Goal: Task Accomplishment & Management: Manage account settings

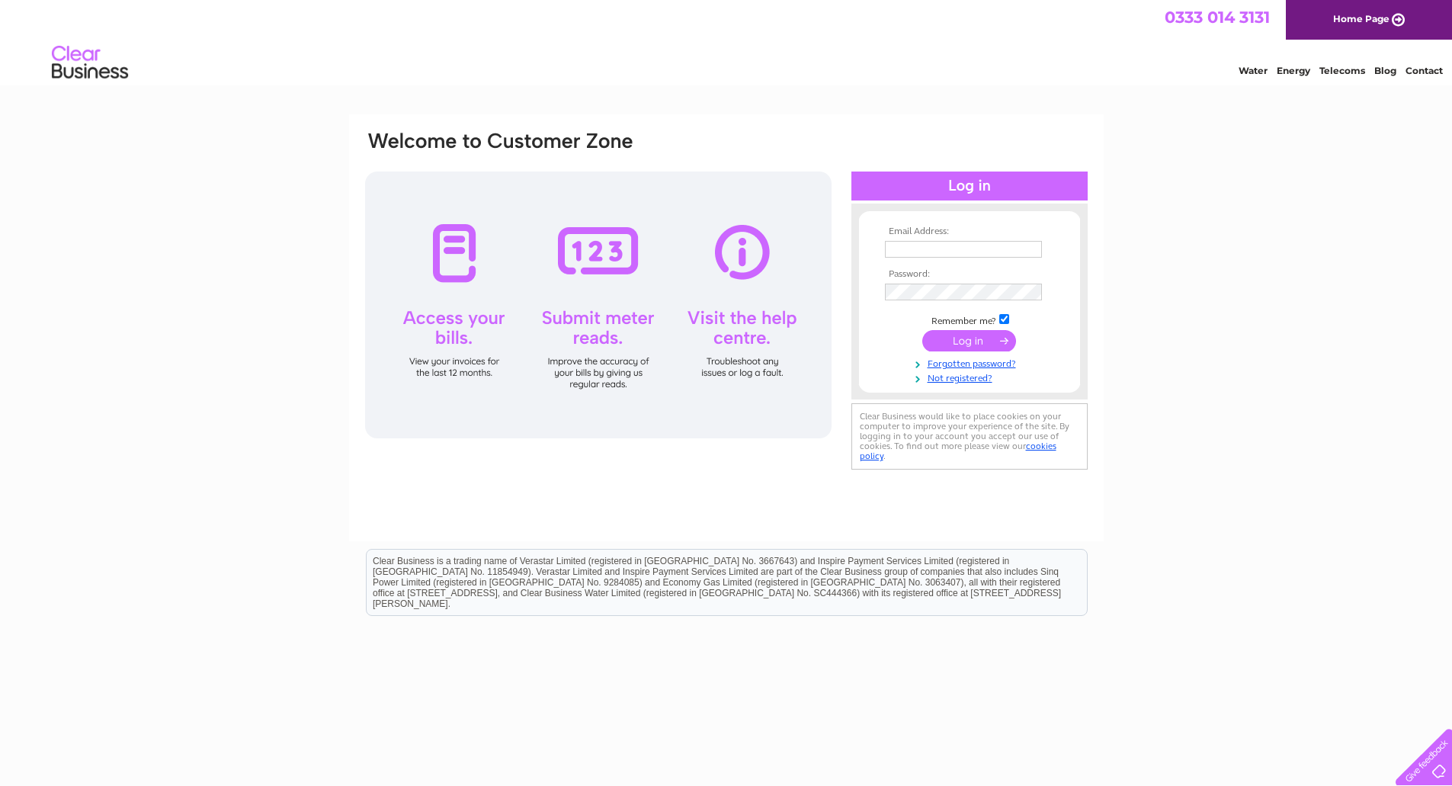
type input "admin@hedinghambuilders.co.uk"
click at [985, 341] on input "submit" at bounding box center [969, 340] width 94 height 21
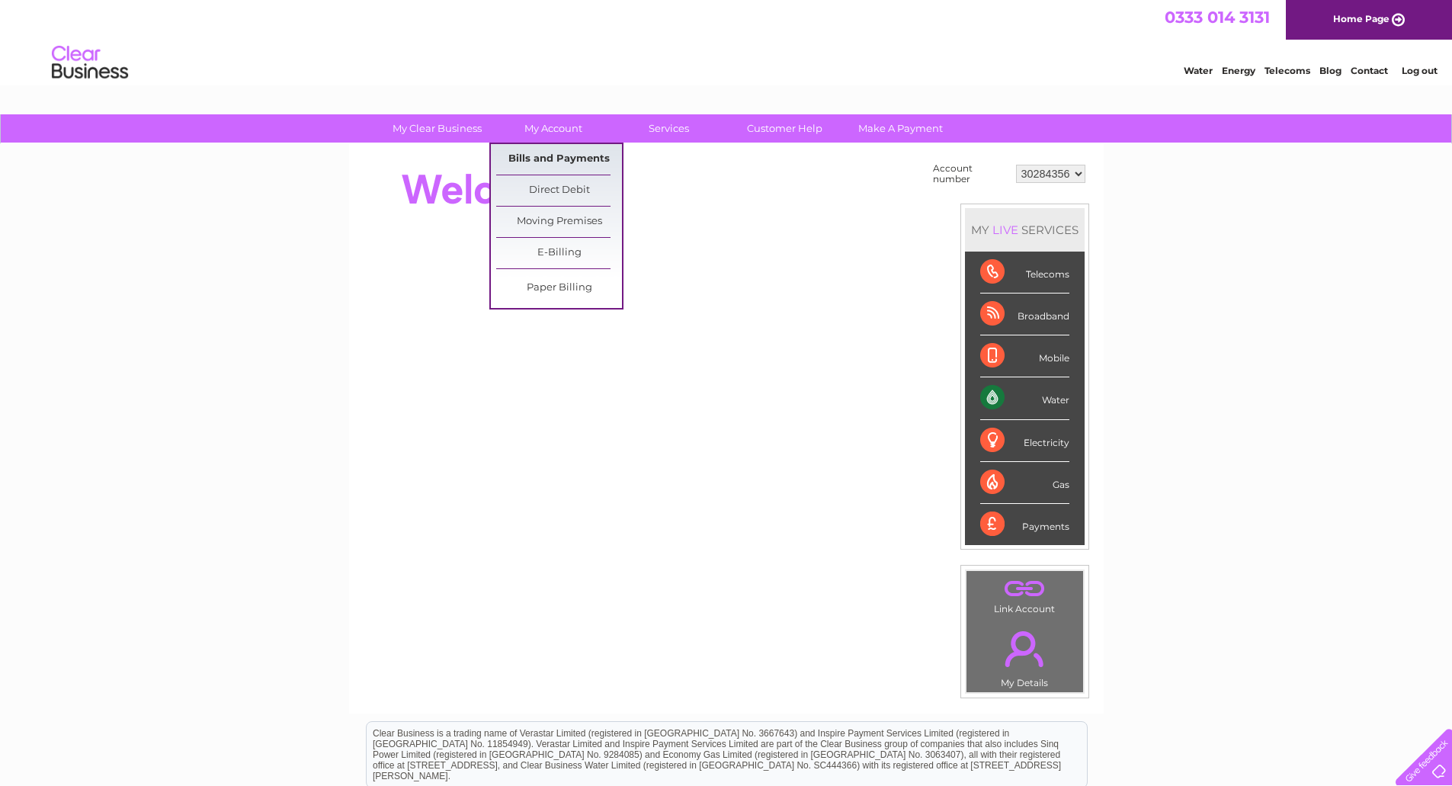
click at [547, 160] on link "Bills and Payments" at bounding box center [559, 159] width 126 height 30
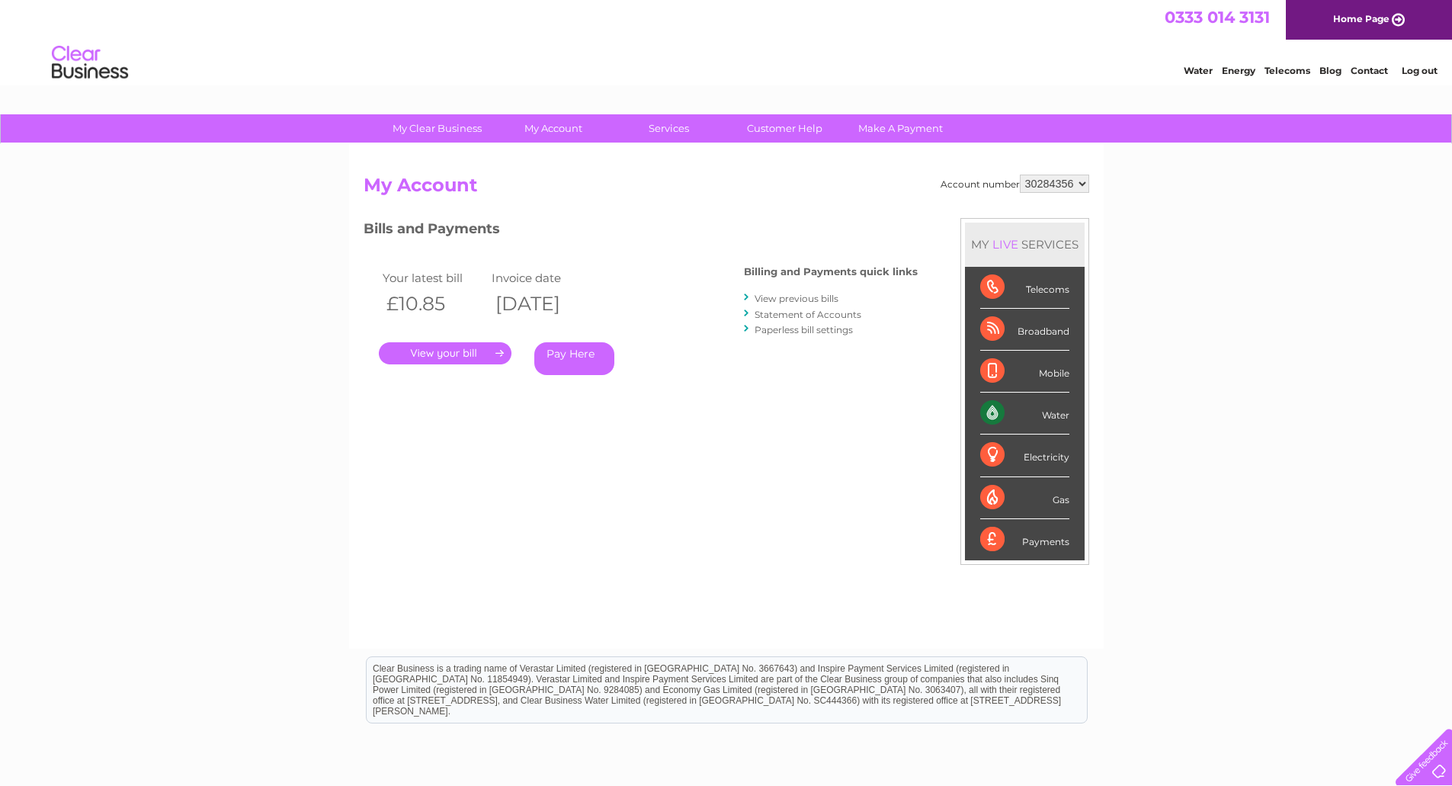
click at [473, 354] on link "." at bounding box center [445, 353] width 133 height 22
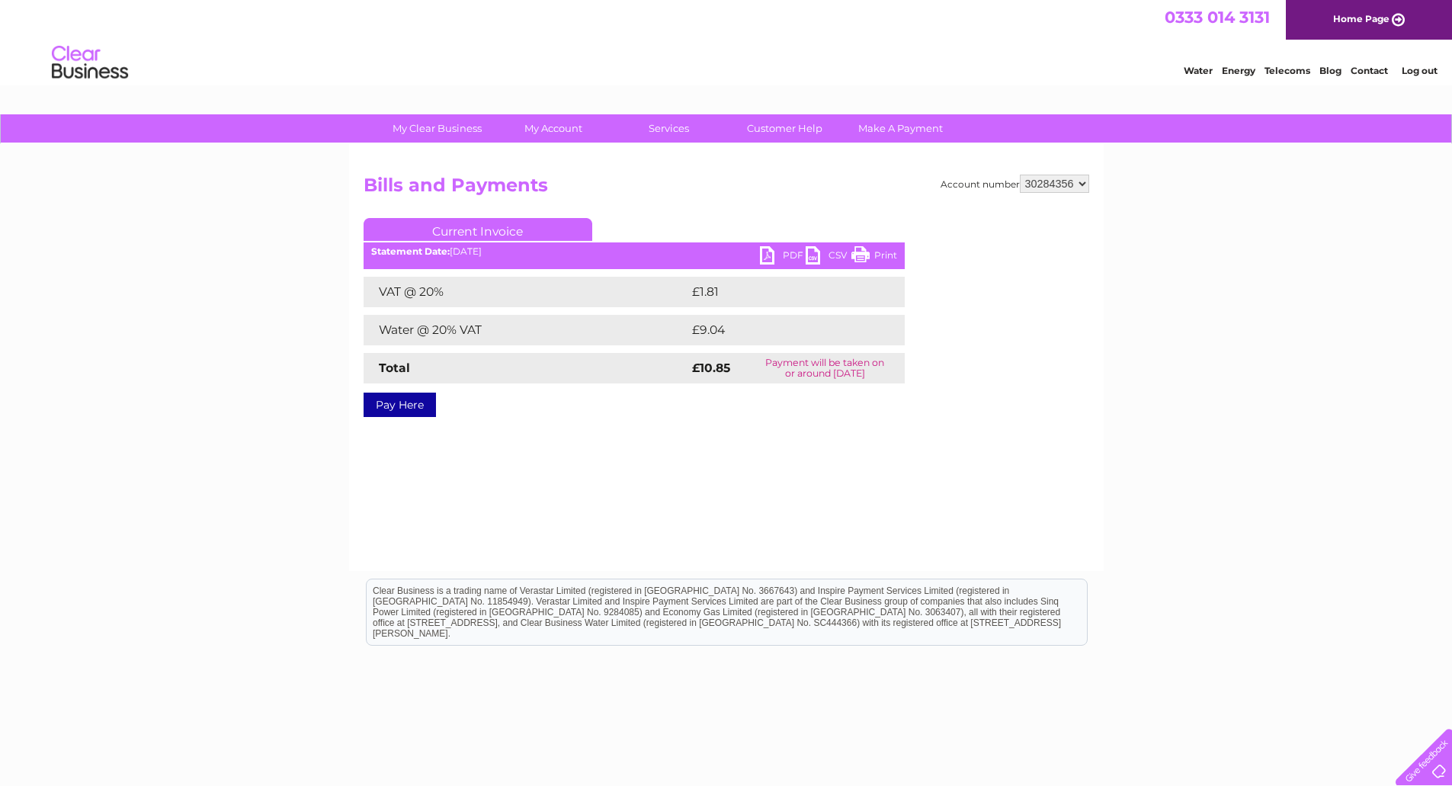
click at [791, 256] on link "PDF" at bounding box center [783, 257] width 46 height 22
